Goal: Find specific page/section: Find specific page/section

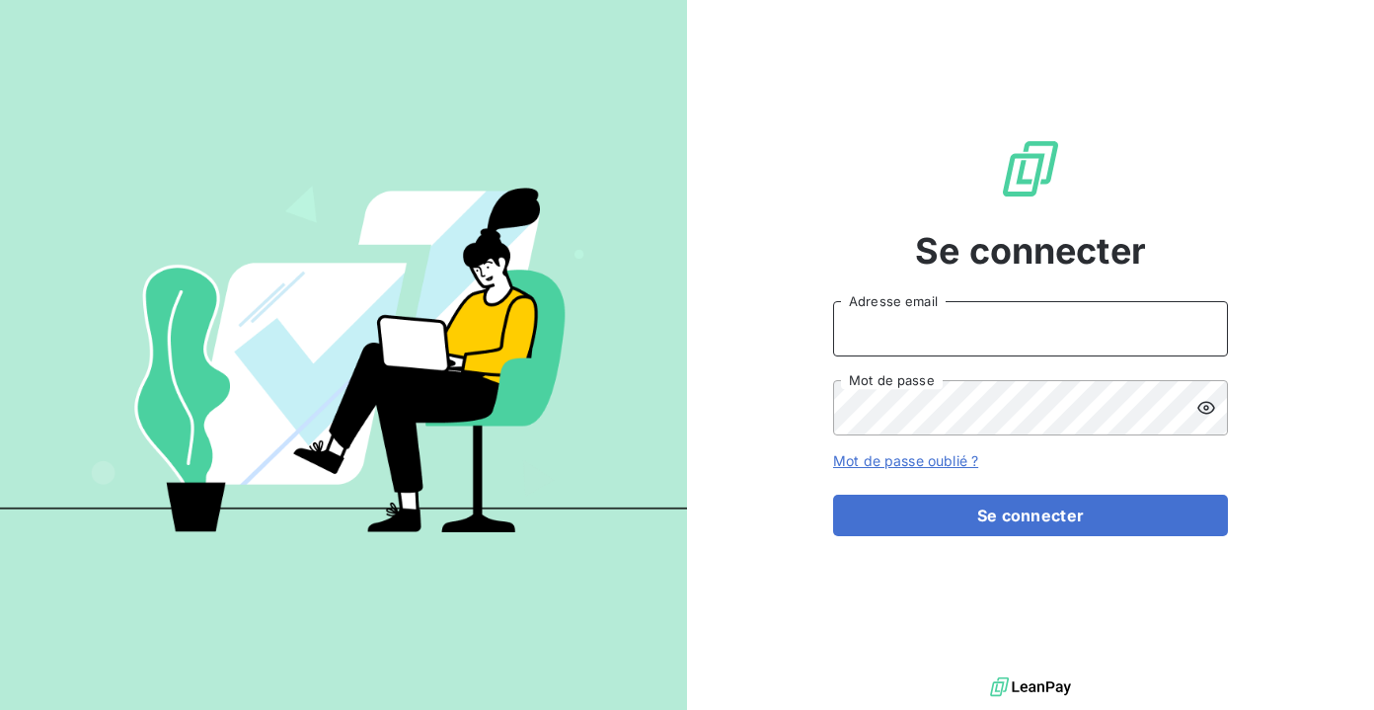
click at [945, 330] on input "Adresse email" at bounding box center [1030, 328] width 395 height 55
type input "[EMAIL_ADDRESS][DOMAIN_NAME]"
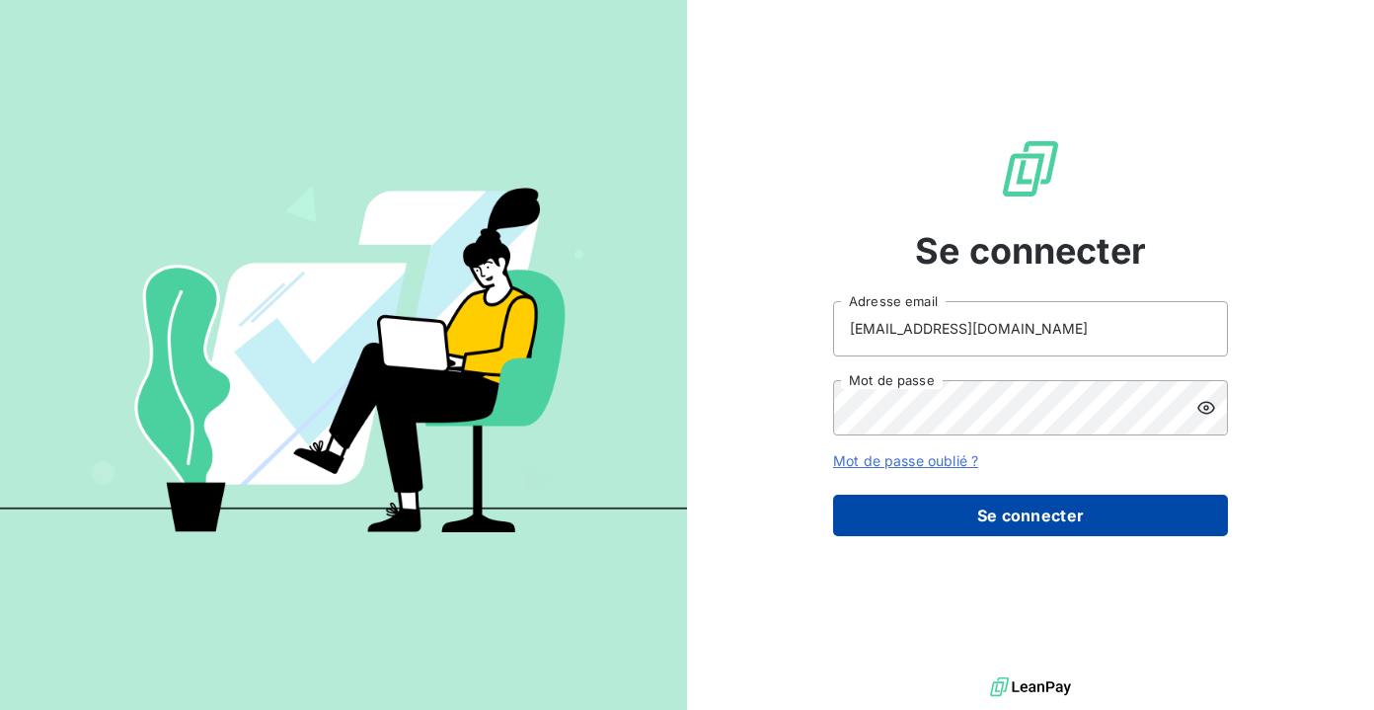
click at [952, 518] on button "Se connecter" at bounding box center [1030, 515] width 395 height 41
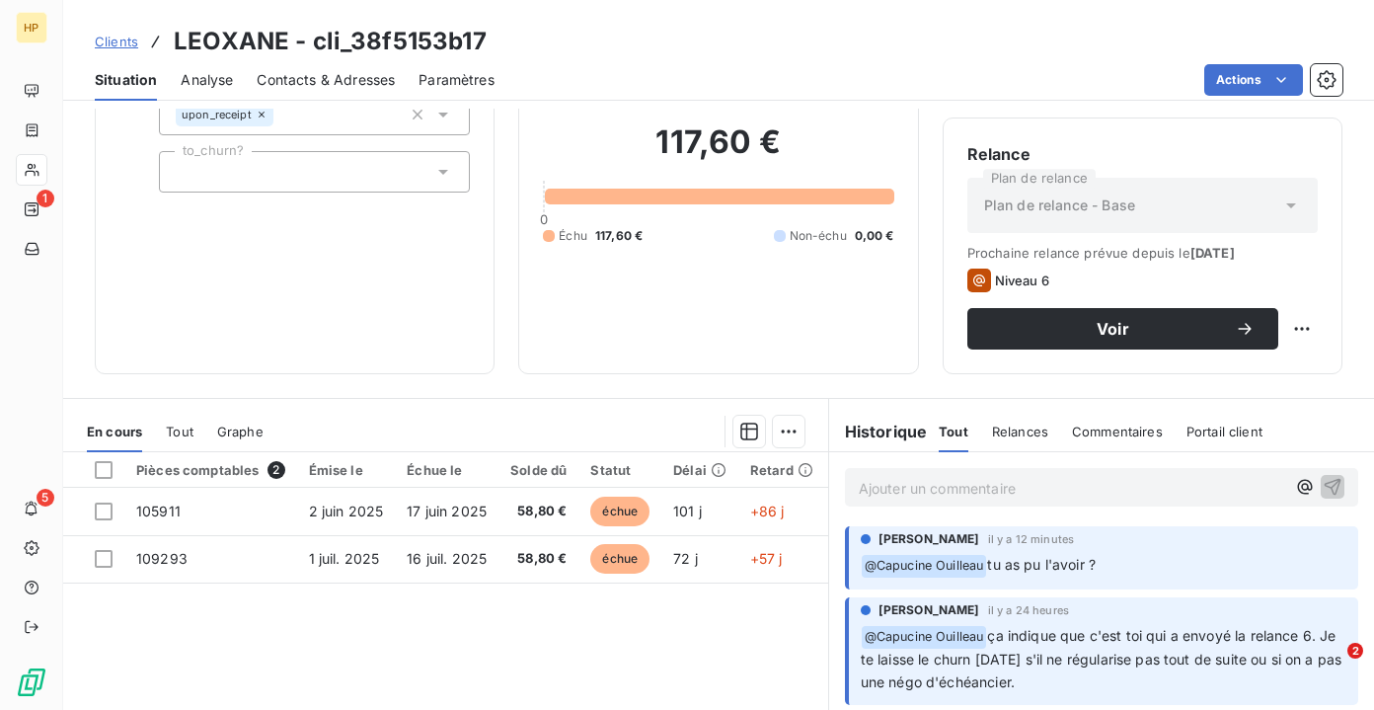
scroll to position [115, 0]
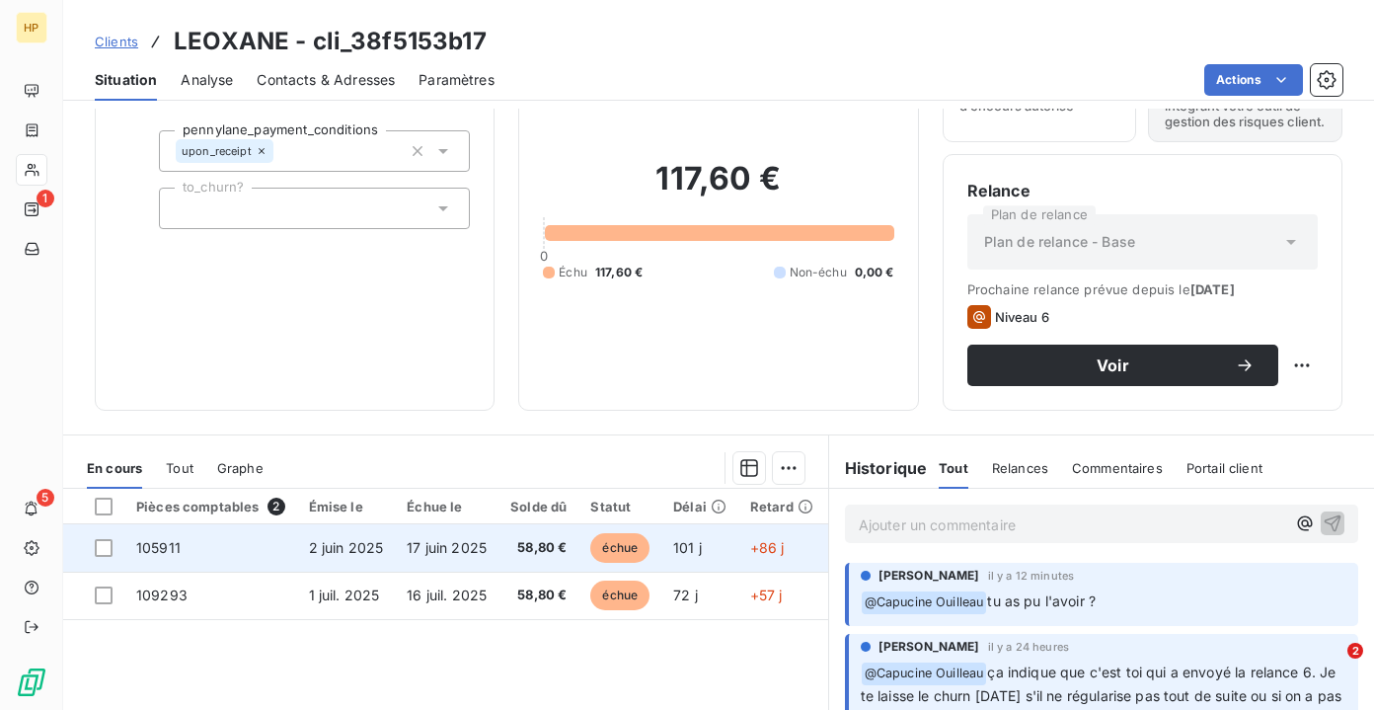
click at [153, 556] on span "105911" at bounding box center [158, 547] width 44 height 17
